Goal: Check status

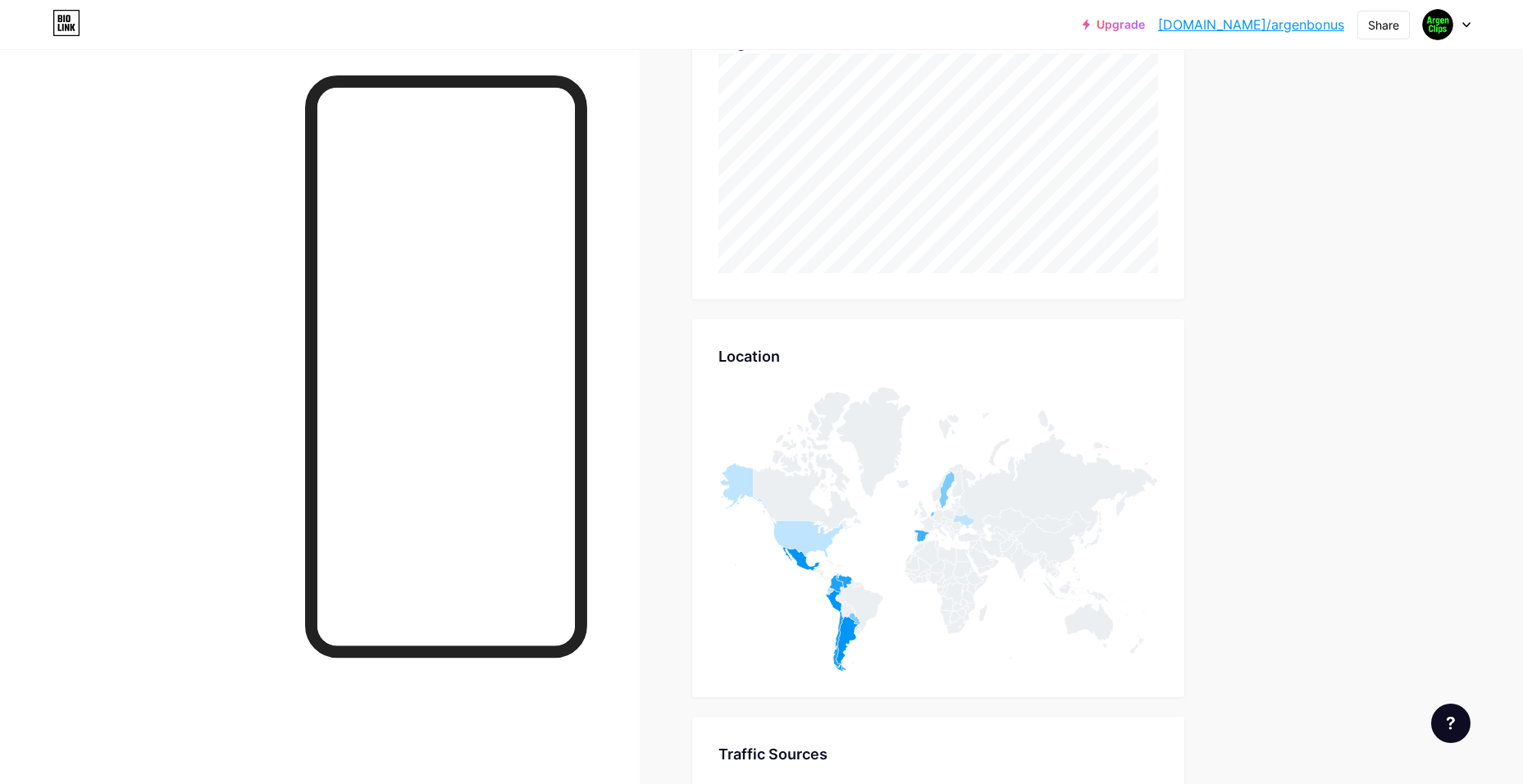
scroll to position [632, 0]
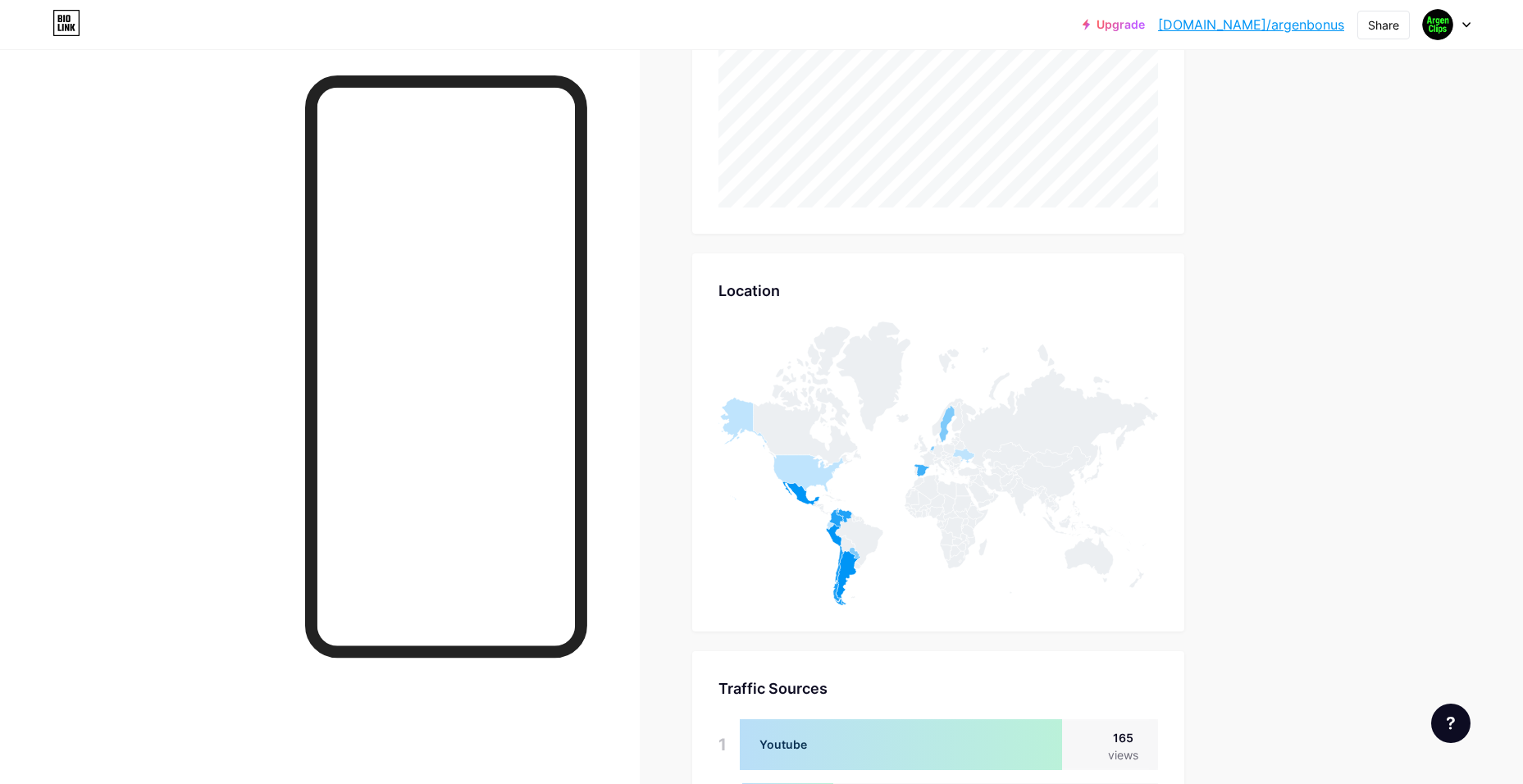
drag, startPoint x: 1279, startPoint y: 455, endPoint x: 1281, endPoint y: 541, distance: 86.0
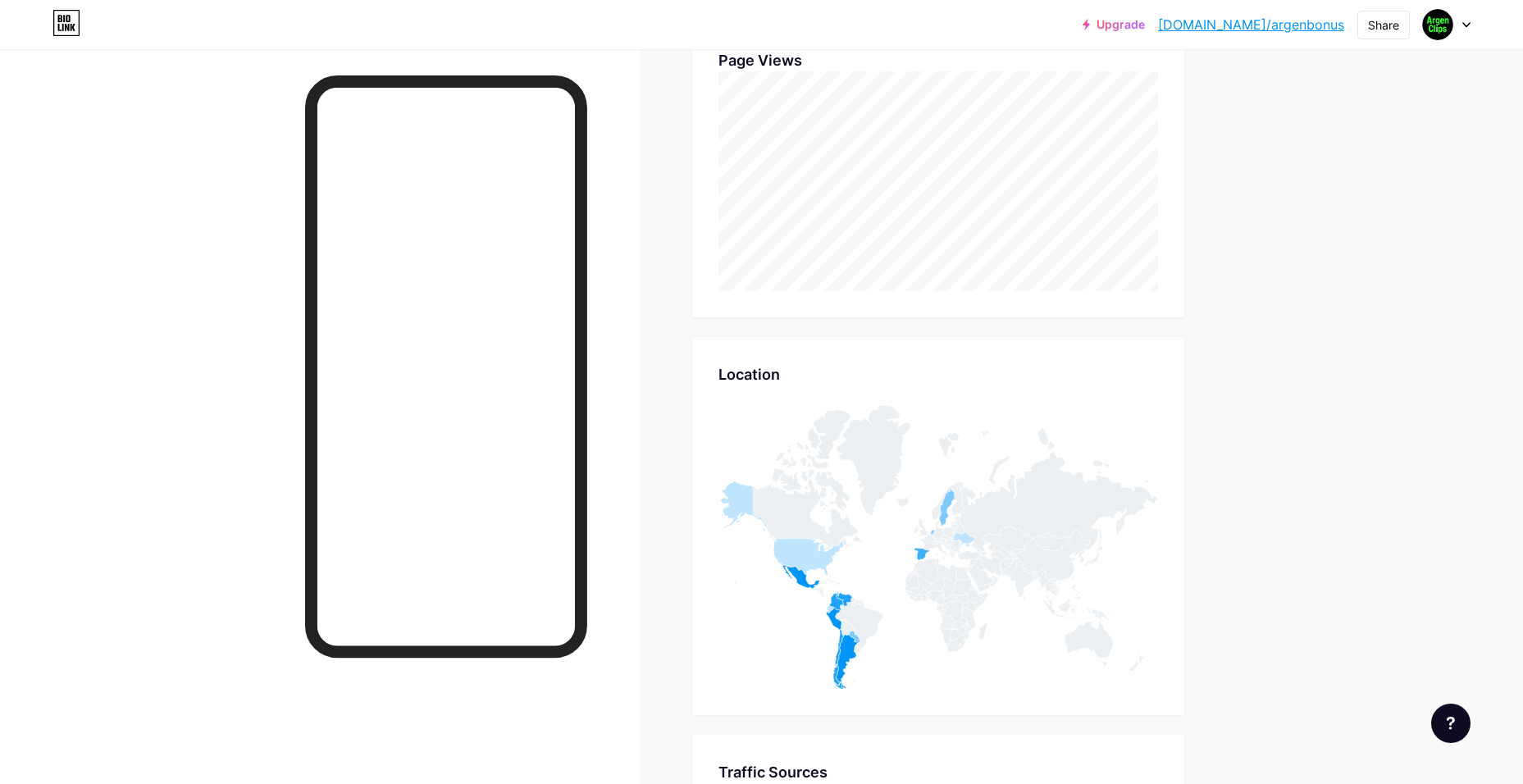
scroll to position [0, 0]
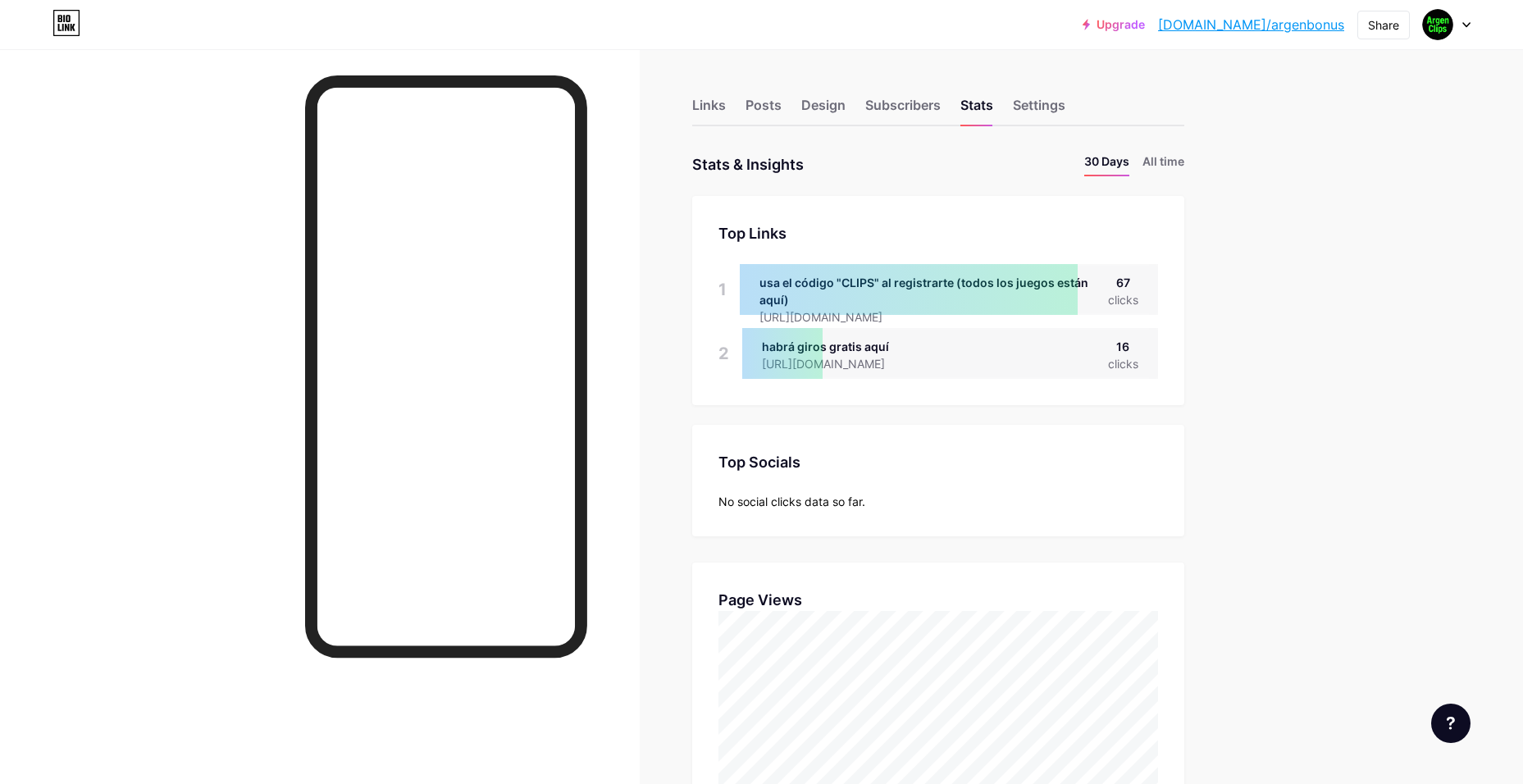
drag, startPoint x: 1265, startPoint y: 530, endPoint x: 1224, endPoint y: 398, distance: 138.2
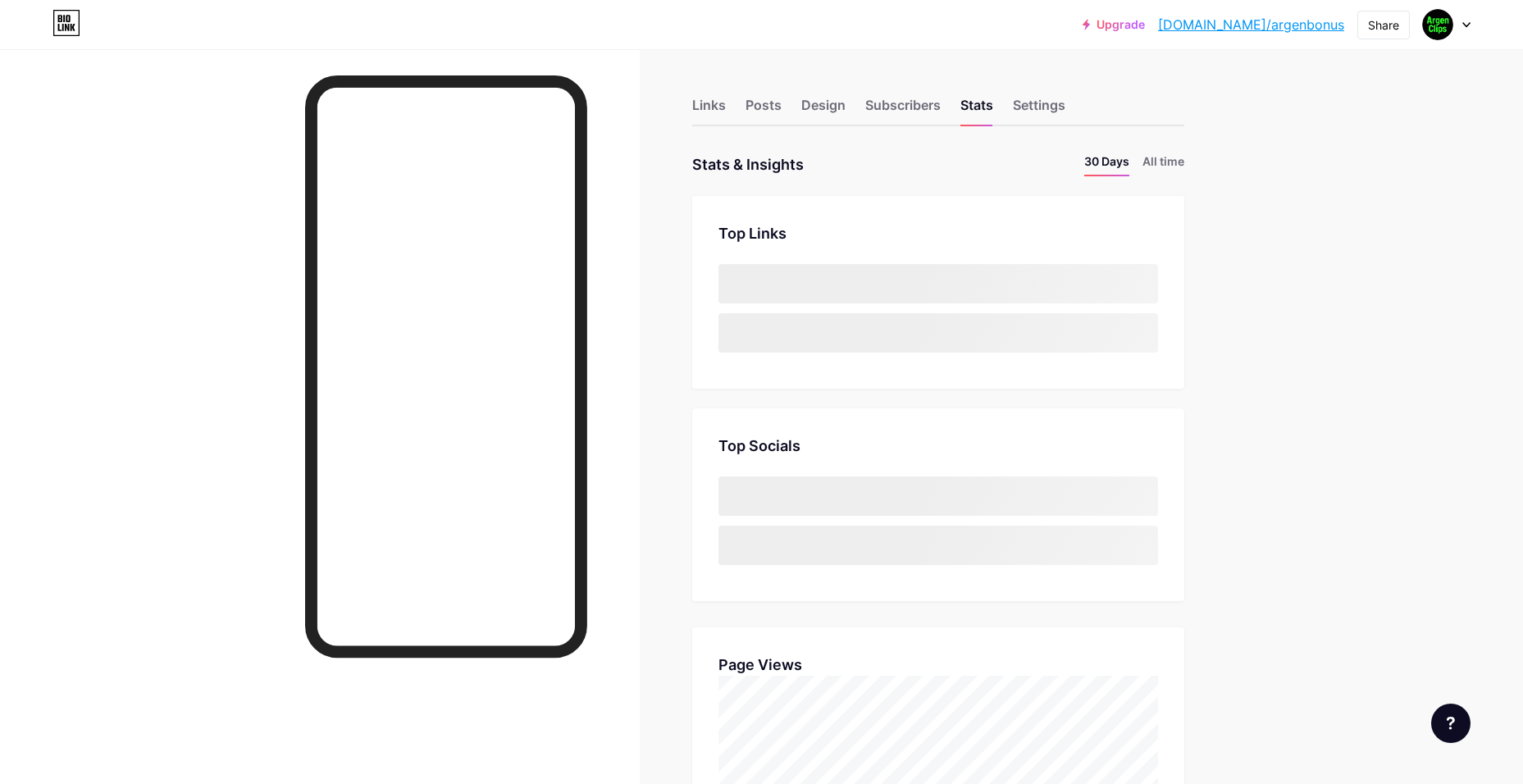
scroll to position [784, 1523]
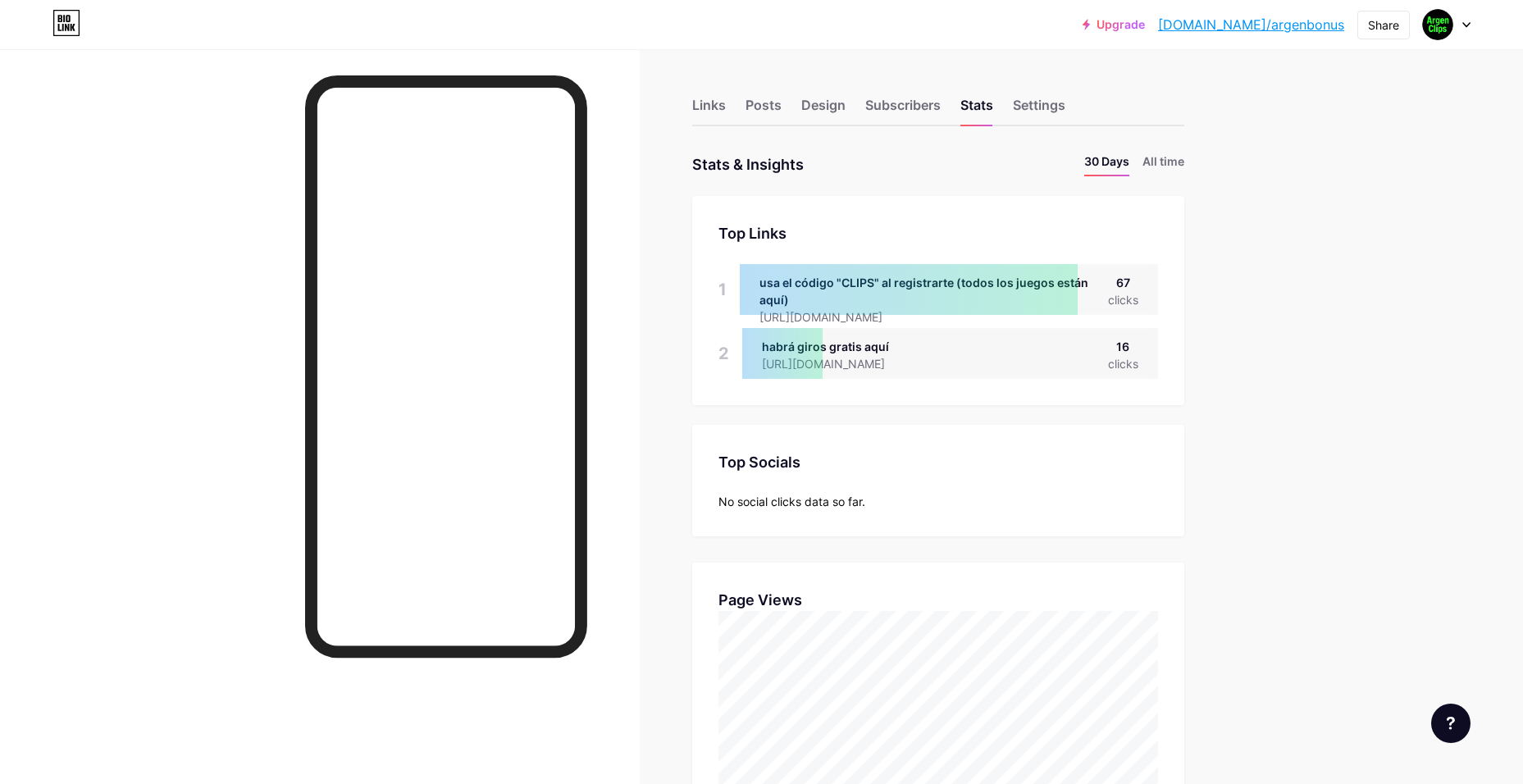
scroll to position [784, 1523]
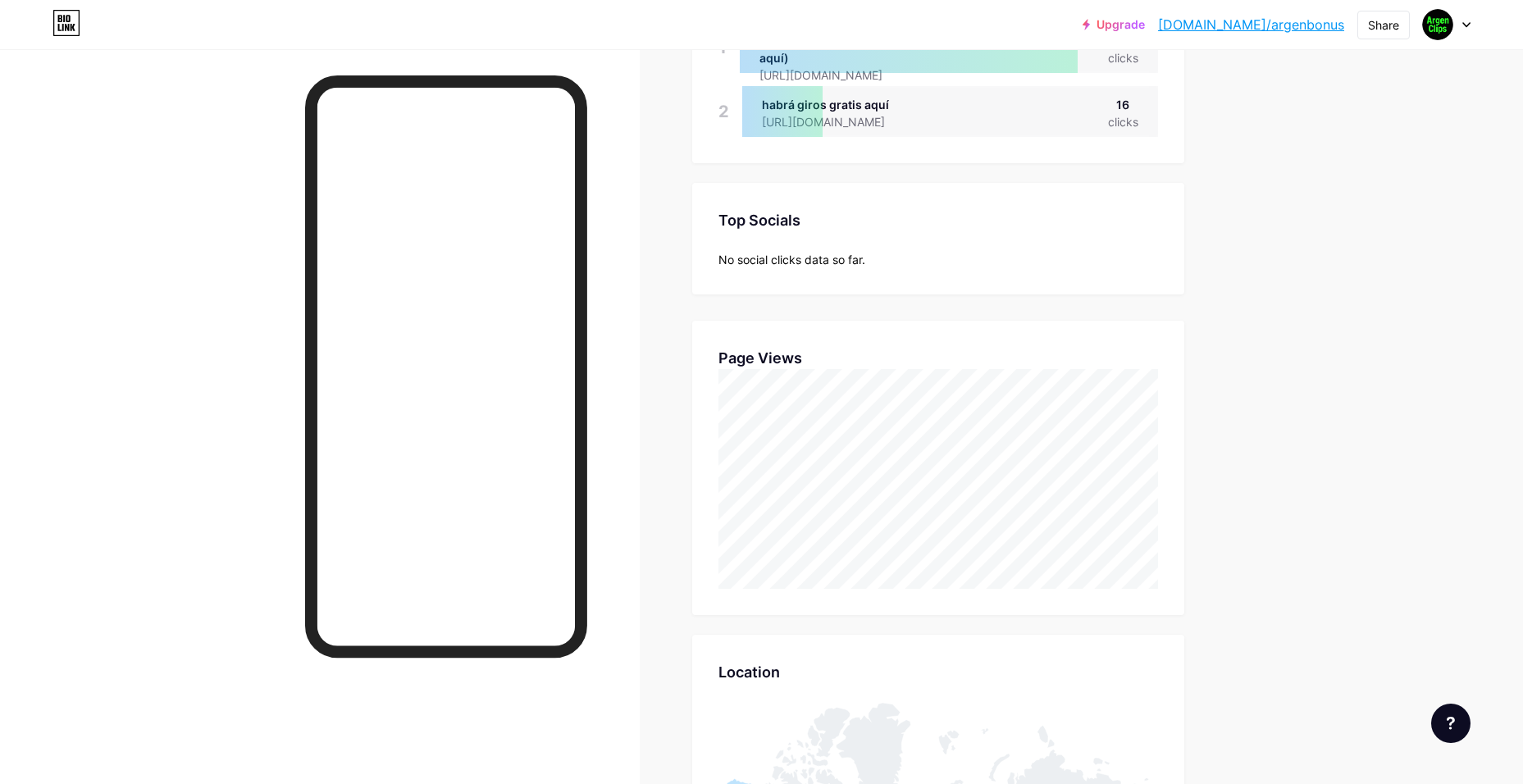
drag, startPoint x: 1223, startPoint y: 435, endPoint x: 1224, endPoint y: 276, distance: 159.0
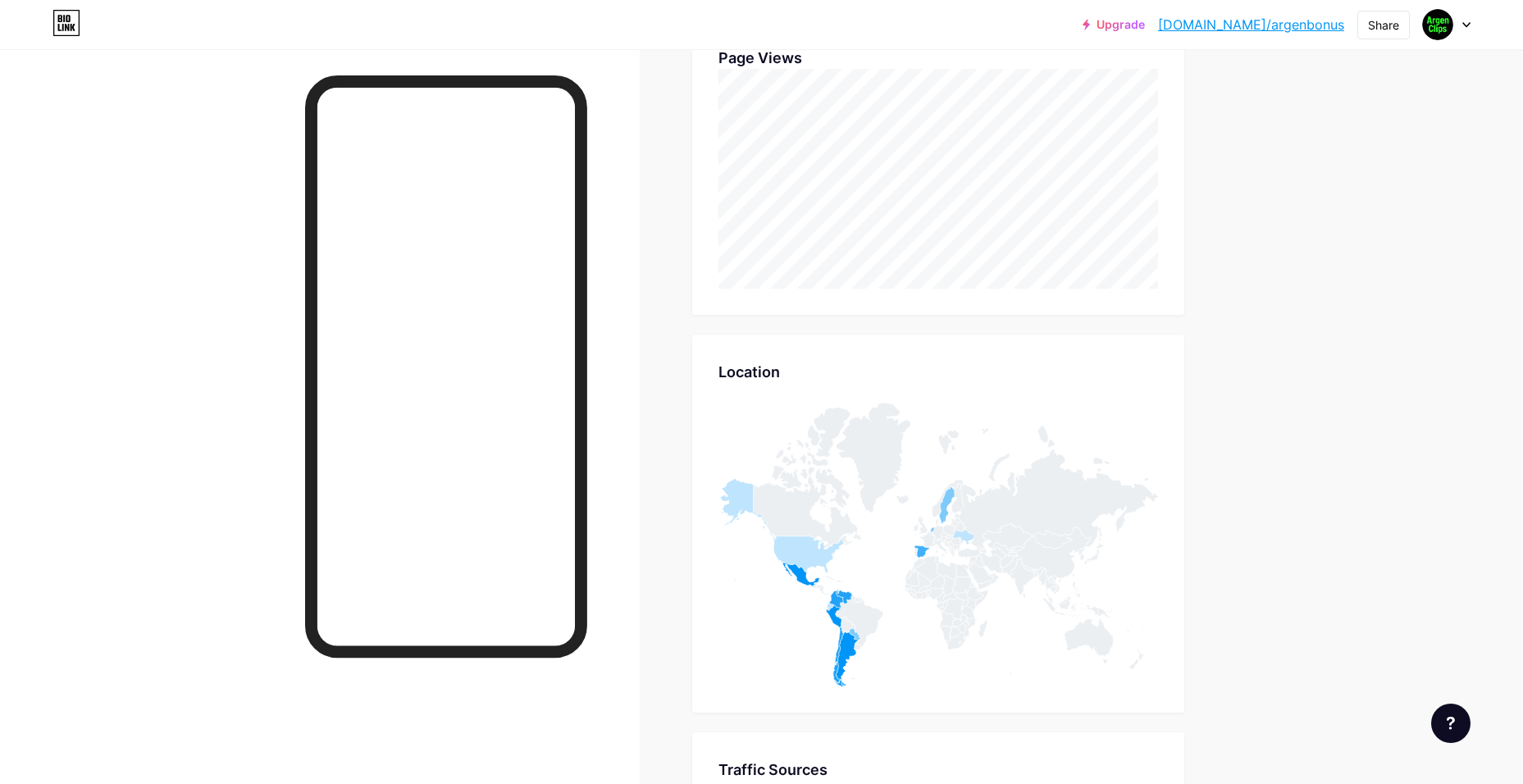
scroll to position [0, 0]
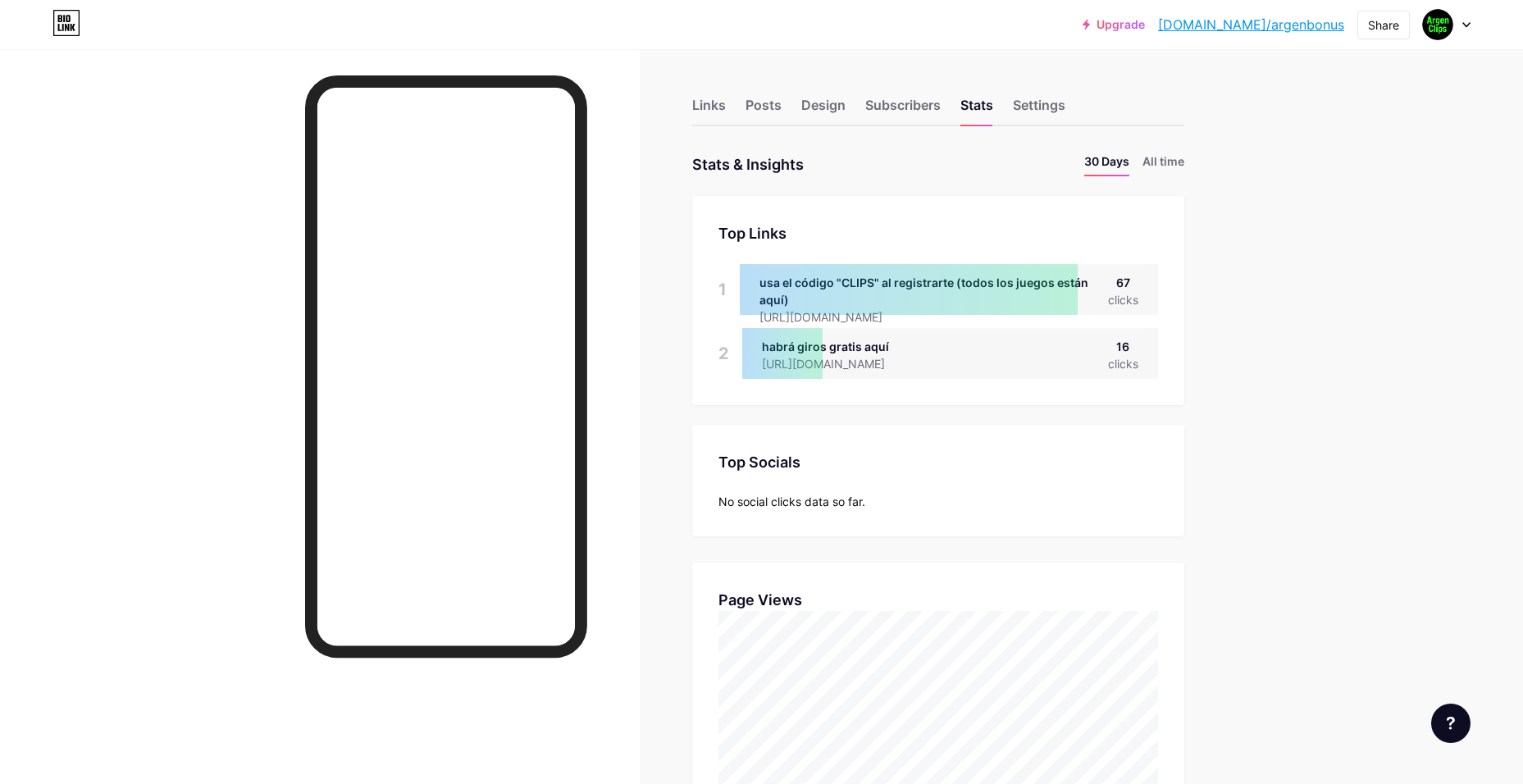
drag, startPoint x: 1235, startPoint y: 606, endPoint x: 1230, endPoint y: 231, distance: 375.0
